Goal: Navigation & Orientation: Find specific page/section

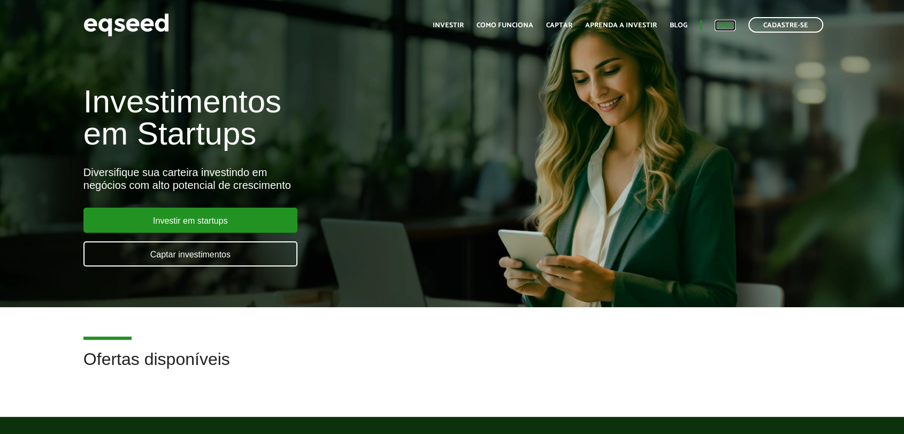
click at [725, 28] on link "Login" at bounding box center [725, 25] width 21 height 7
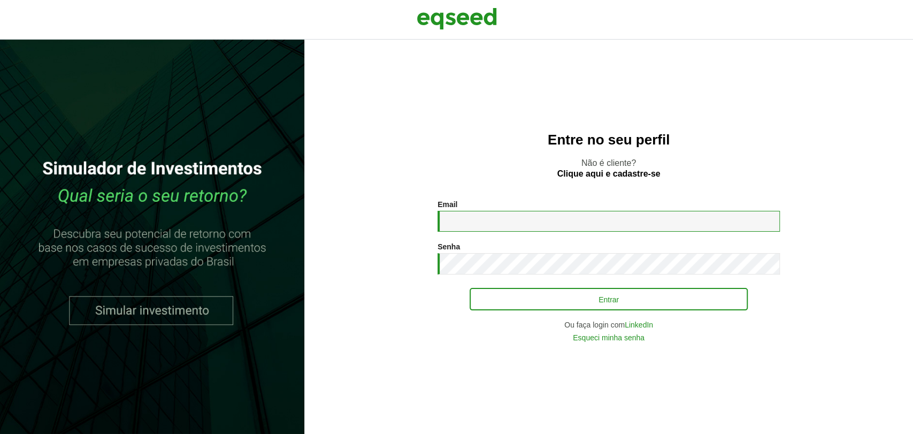
type input "**********"
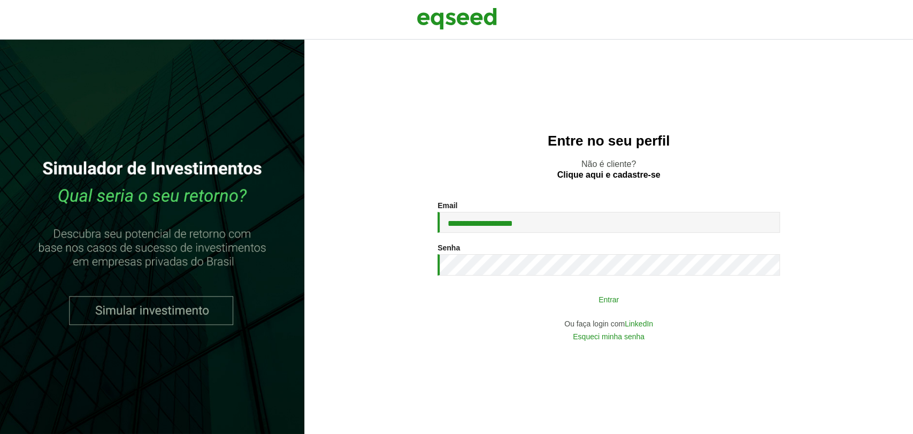
click at [501, 305] on button "Entrar" at bounding box center [609, 299] width 278 height 20
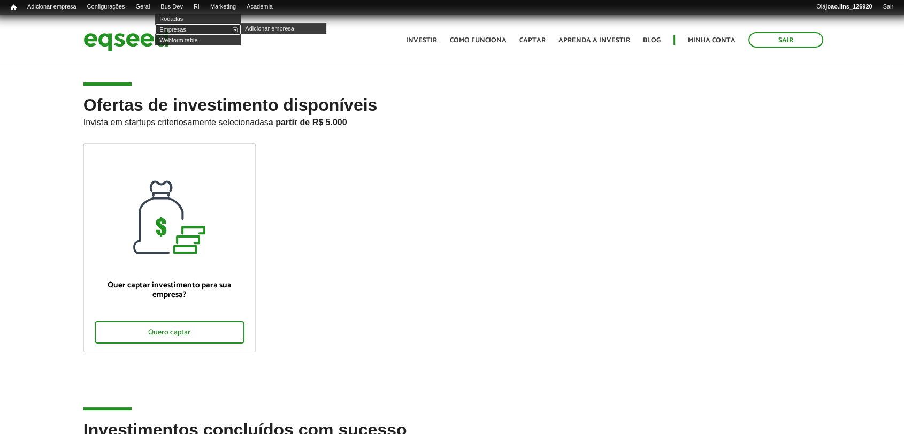
click at [184, 26] on link "Empresas" at bounding box center [198, 29] width 86 height 11
